Goal: Check status

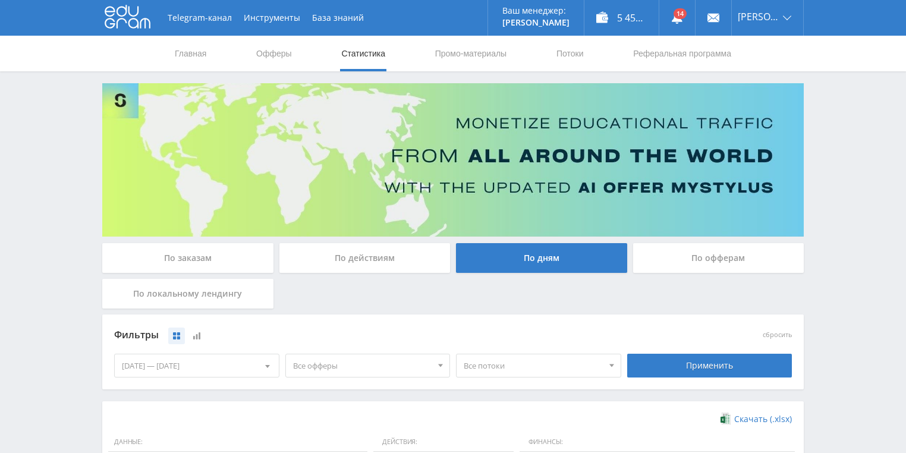
scroll to position [238, 0]
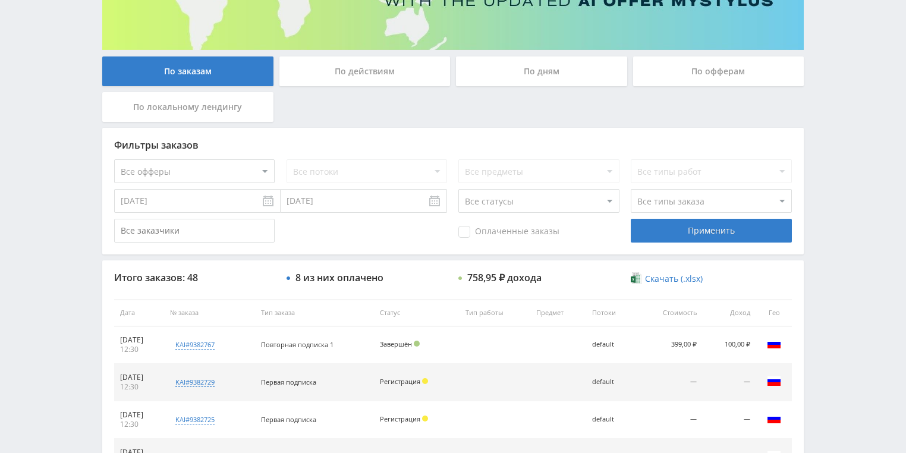
scroll to position [190, 0]
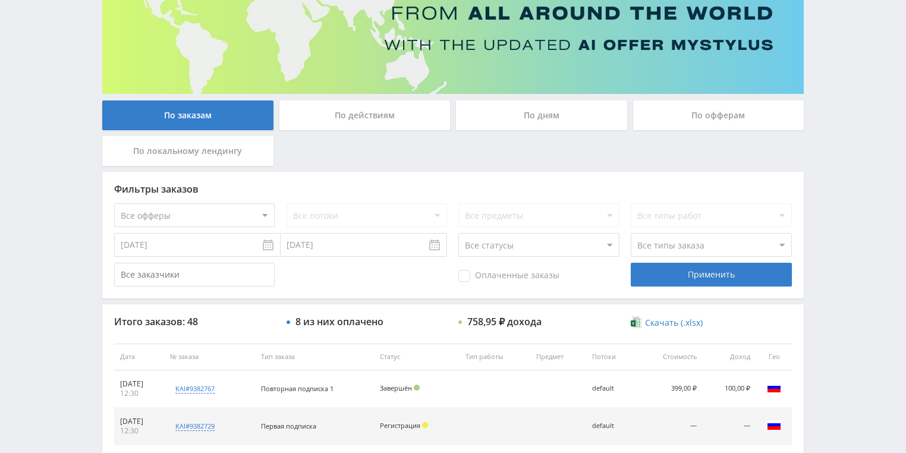
click at [340, 117] on div "По действиям" at bounding box center [365, 116] width 171 height 30
click at [0, 0] on input "По действиям" at bounding box center [0, 0] width 0 height 0
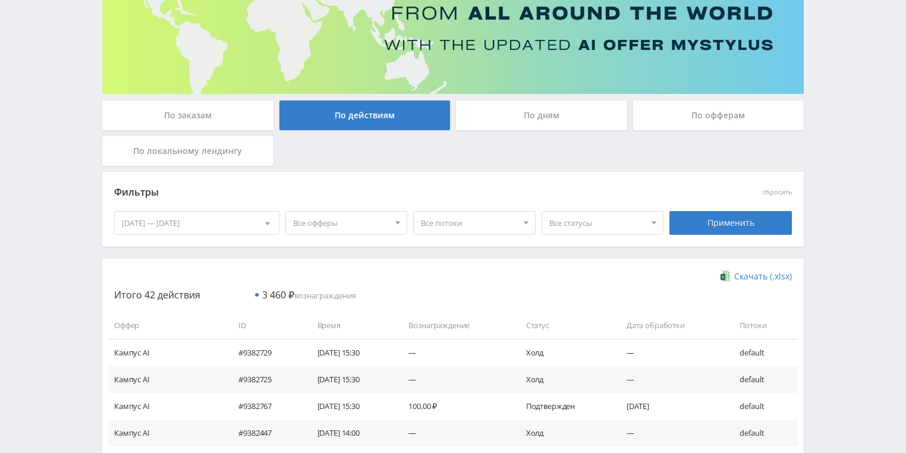
click at [495, 120] on div "По дням" at bounding box center [541, 116] width 171 height 30
click at [0, 0] on input "По дням" at bounding box center [0, 0] width 0 height 0
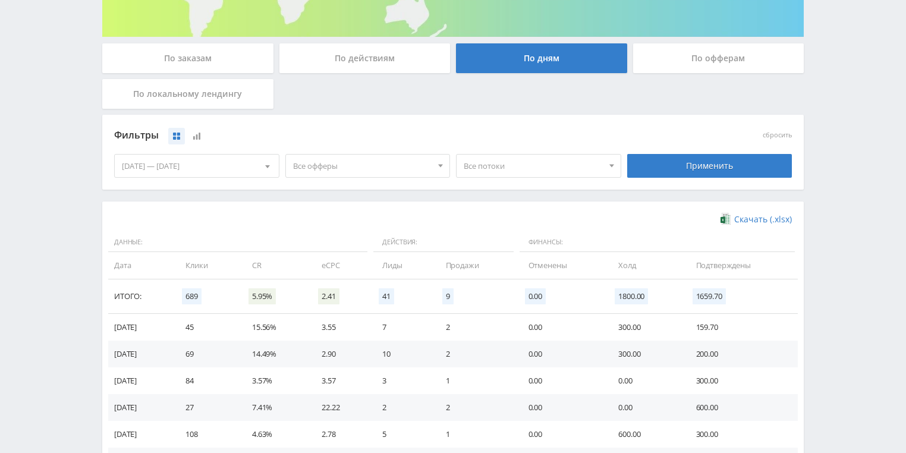
scroll to position [238, 0]
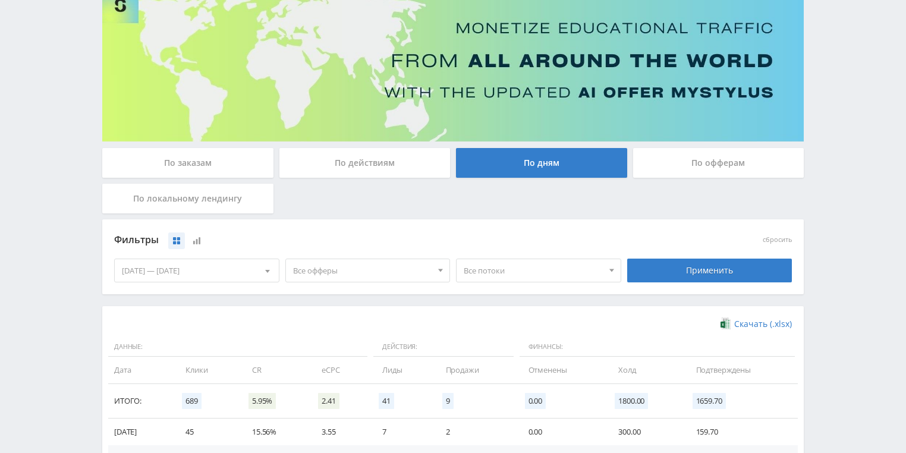
click at [384, 168] on div "По действиям" at bounding box center [365, 163] width 171 height 30
click at [0, 0] on input "По действиям" at bounding box center [0, 0] width 0 height 0
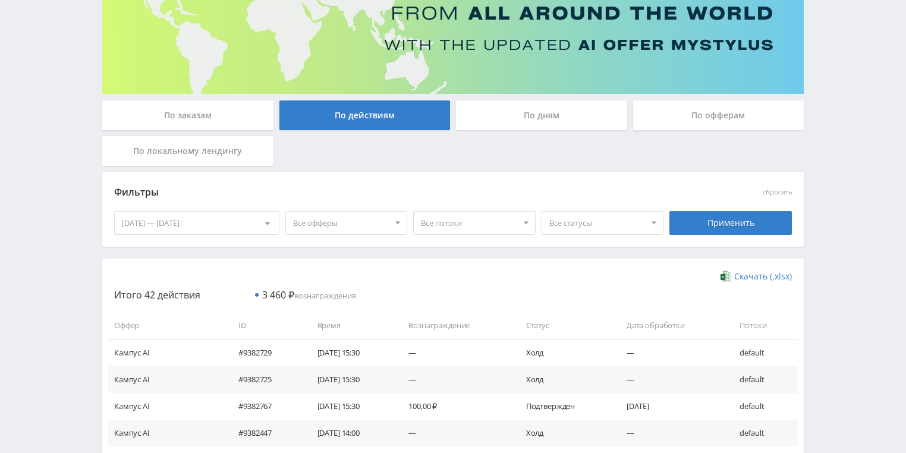
click at [486, 116] on div "По дням" at bounding box center [541, 116] width 171 height 30
click at [0, 0] on input "По дням" at bounding box center [0, 0] width 0 height 0
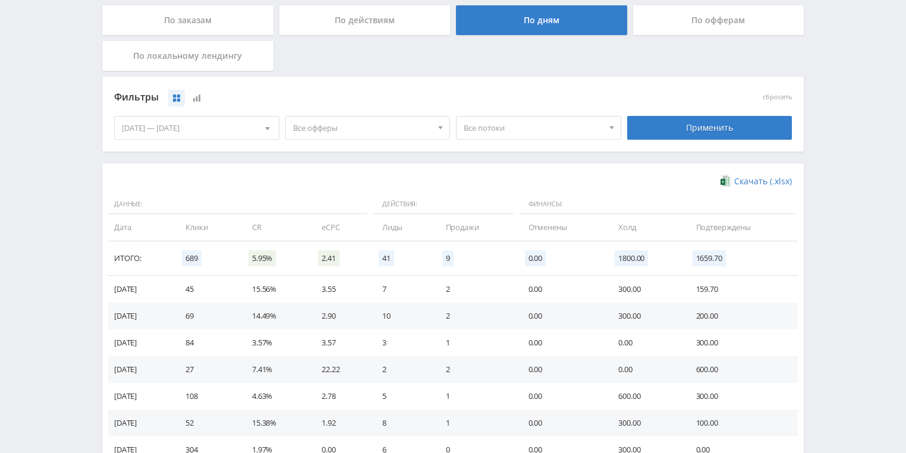
scroll to position [95, 0]
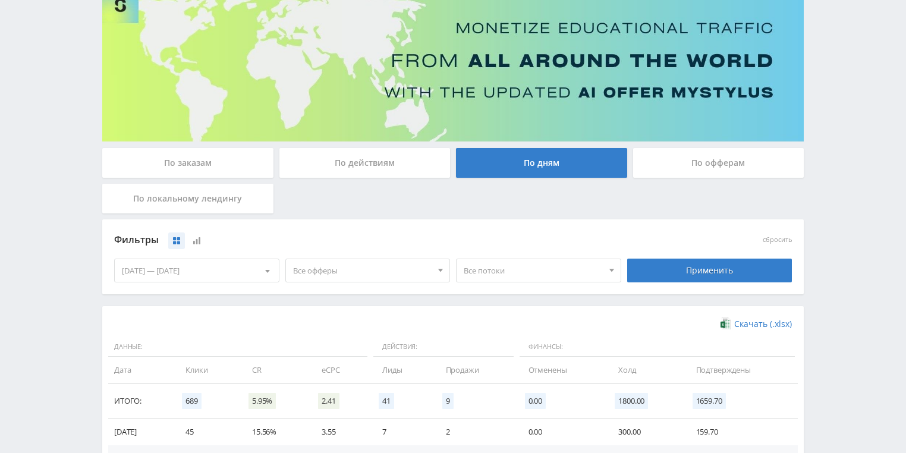
click at [707, 165] on div "По офферам" at bounding box center [718, 163] width 171 height 30
click at [0, 0] on input "По офферам" at bounding box center [0, 0] width 0 height 0
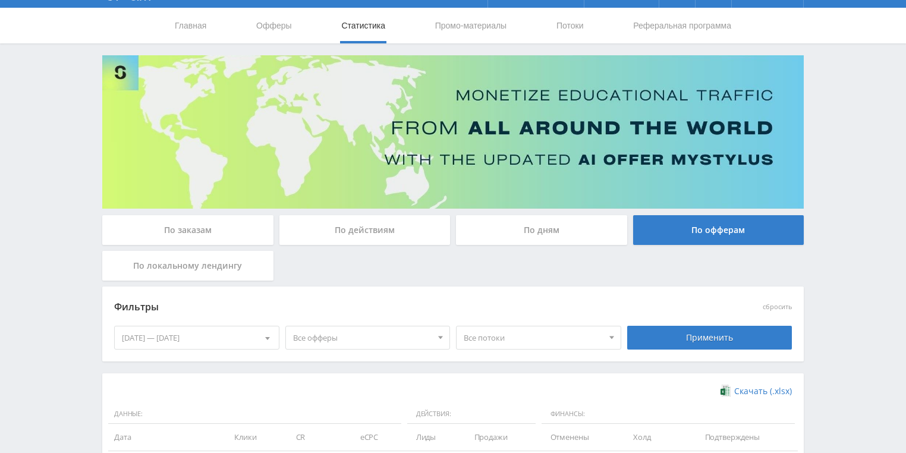
scroll to position [27, 0]
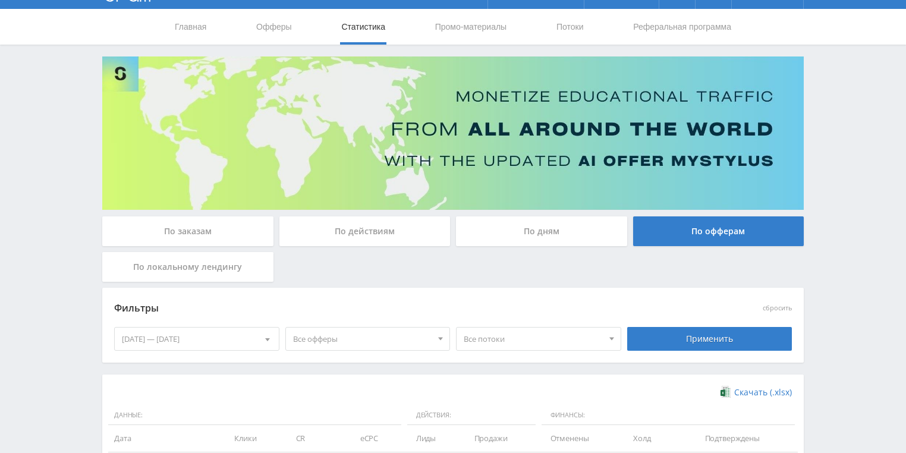
click at [372, 237] on div "По действиям" at bounding box center [365, 232] width 171 height 30
click at [0, 0] on input "По действиям" at bounding box center [0, 0] width 0 height 0
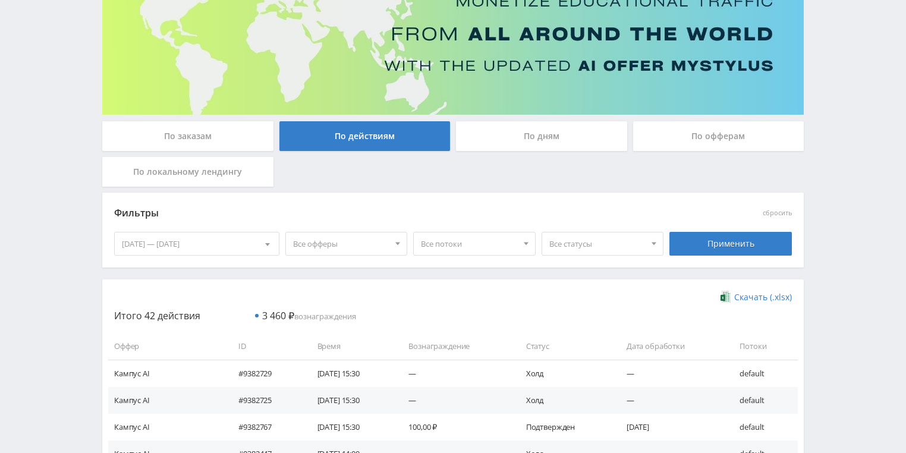
click at [226, 143] on div "По заказам" at bounding box center [187, 136] width 171 height 30
click at [0, 0] on input "По заказам" at bounding box center [0, 0] width 0 height 0
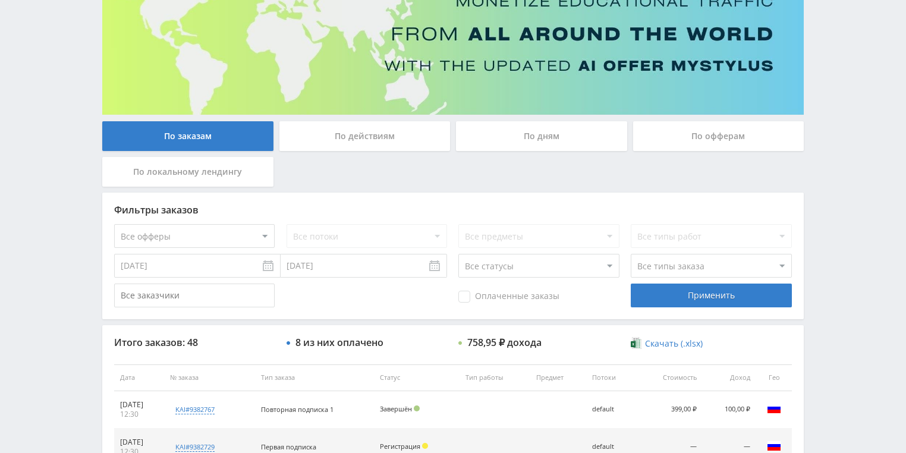
click at [550, 136] on div "По дням" at bounding box center [541, 136] width 171 height 30
click at [0, 0] on input "По дням" at bounding box center [0, 0] width 0 height 0
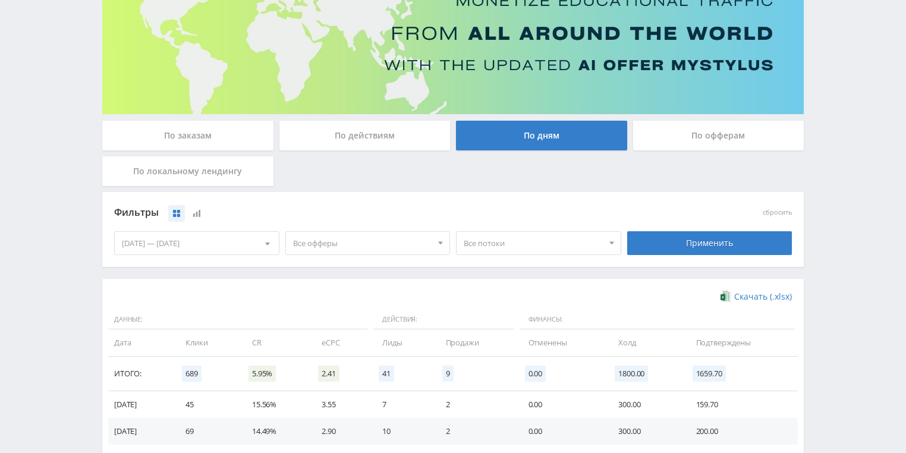
scroll to position [122, 0]
